Goal: Information Seeking & Learning: Learn about a topic

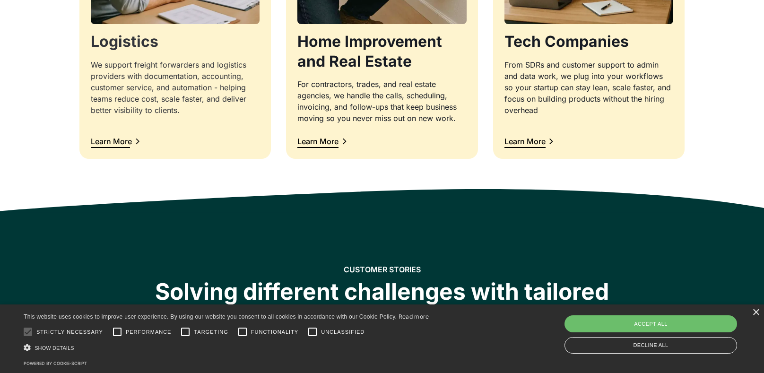
scroll to position [1112, 0]
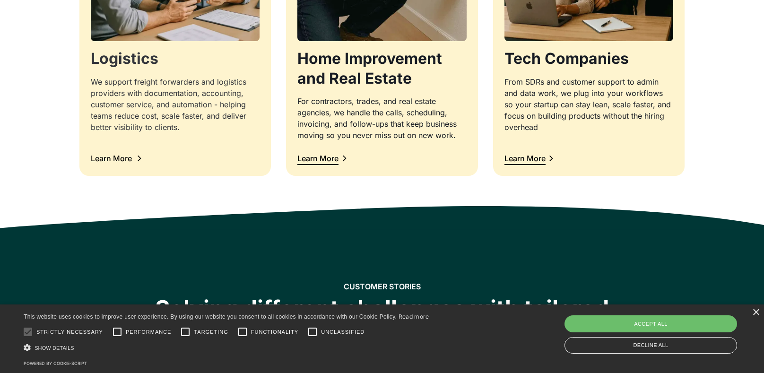
click at [127, 158] on div "Learn More" at bounding box center [111, 159] width 41 height 8
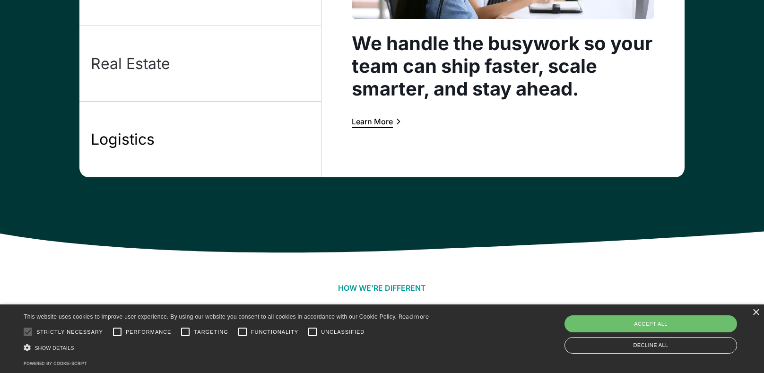
scroll to position [953, 0]
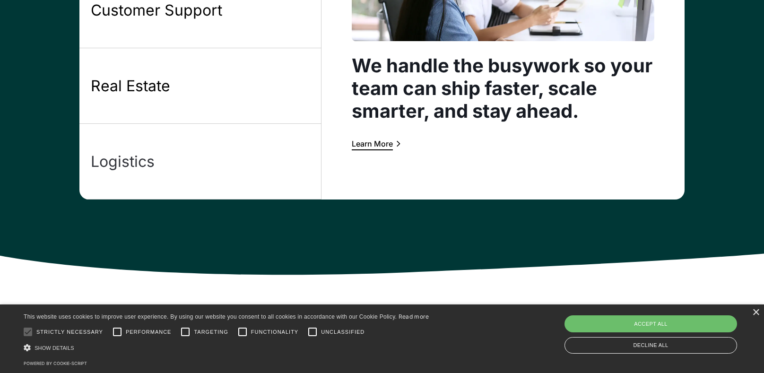
click at [142, 156] on div "Logistics" at bounding box center [123, 162] width 64 height 20
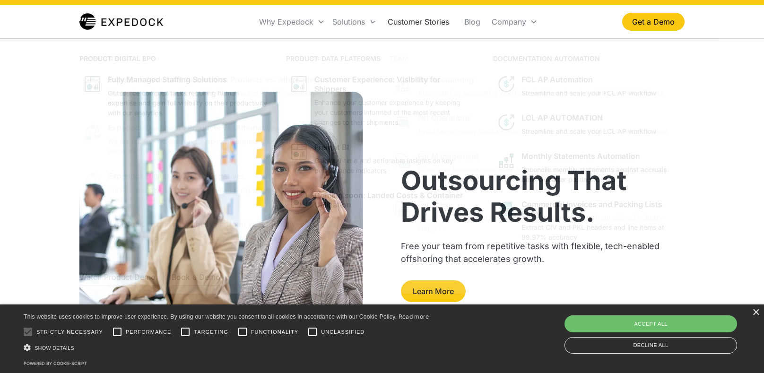
scroll to position [0, 0]
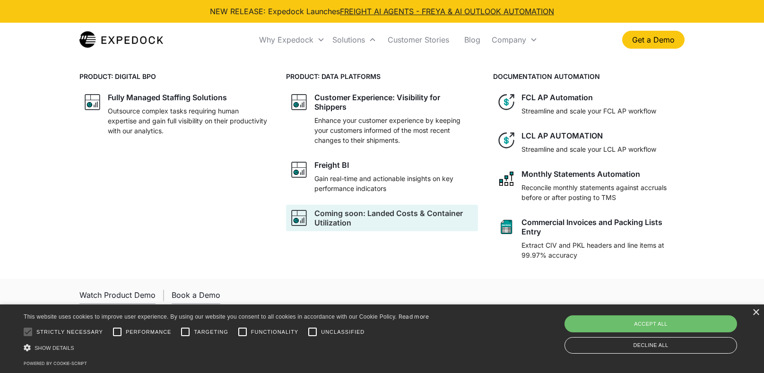
click at [332, 210] on div "Coming soon: Landed Costs & Container Utilization" at bounding box center [394, 218] width 159 height 19
click at [327, 218] on div "Coming soon: Landed Costs & Container Utilization" at bounding box center [394, 218] width 159 height 19
click at [321, 223] on div "Coming soon: Landed Costs & Container Utilization" at bounding box center [394, 218] width 159 height 19
